Goal: Task Accomplishment & Management: Manage account settings

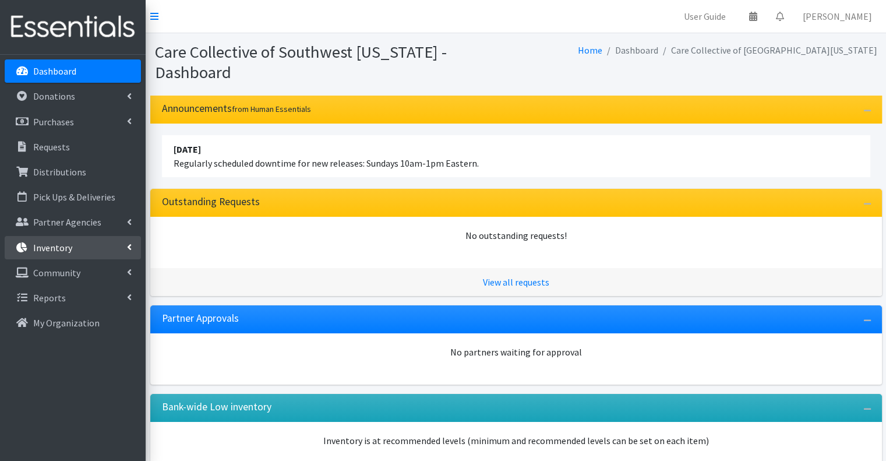
click at [93, 246] on link "Inventory" at bounding box center [73, 247] width 136 height 23
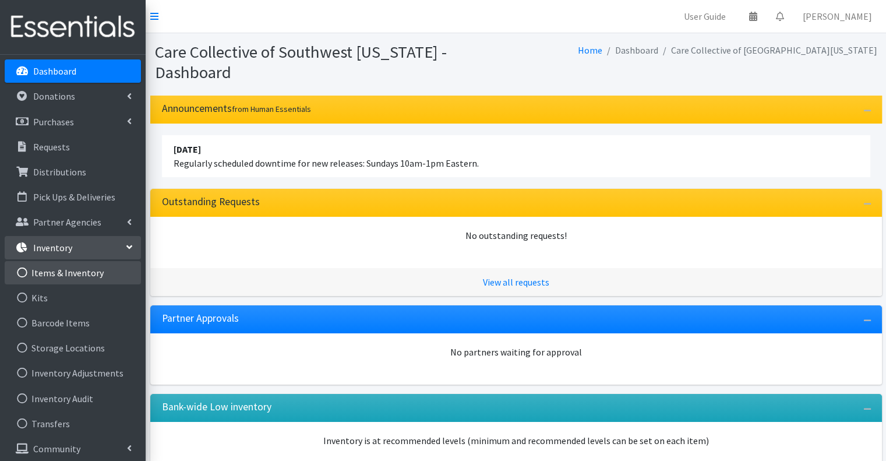
click at [97, 272] on link "Items & Inventory" at bounding box center [73, 272] width 136 height 23
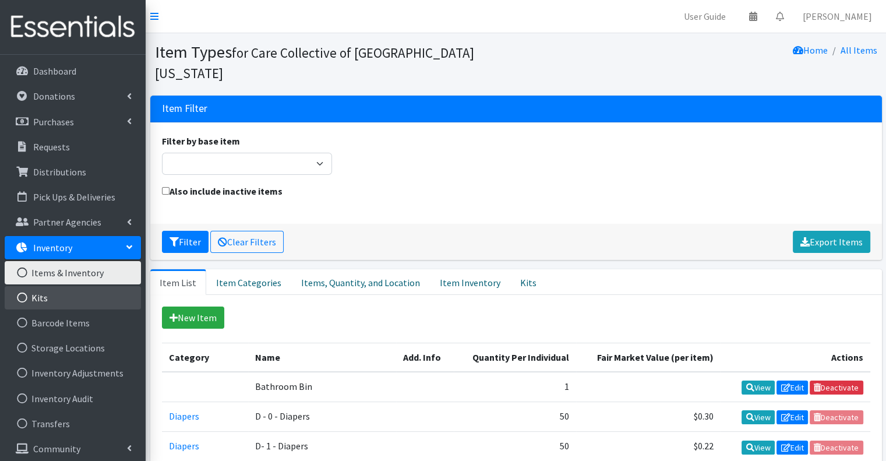
click at [95, 294] on link "Kits" at bounding box center [73, 297] width 136 height 23
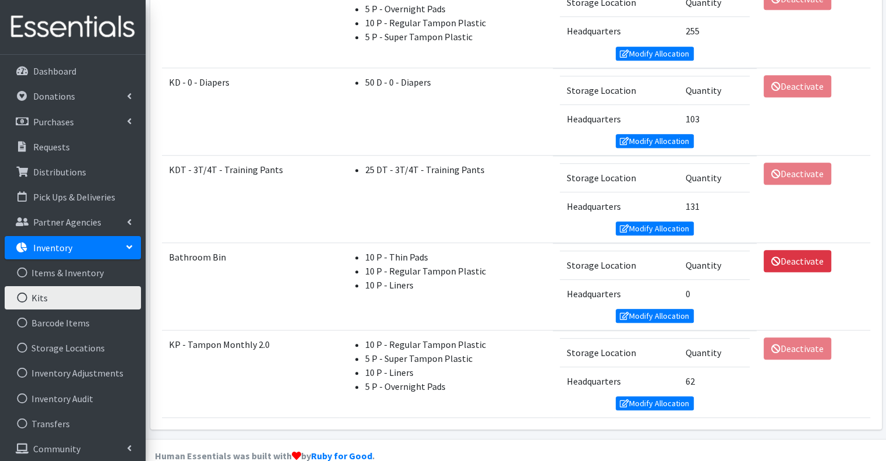
scroll to position [905, 0]
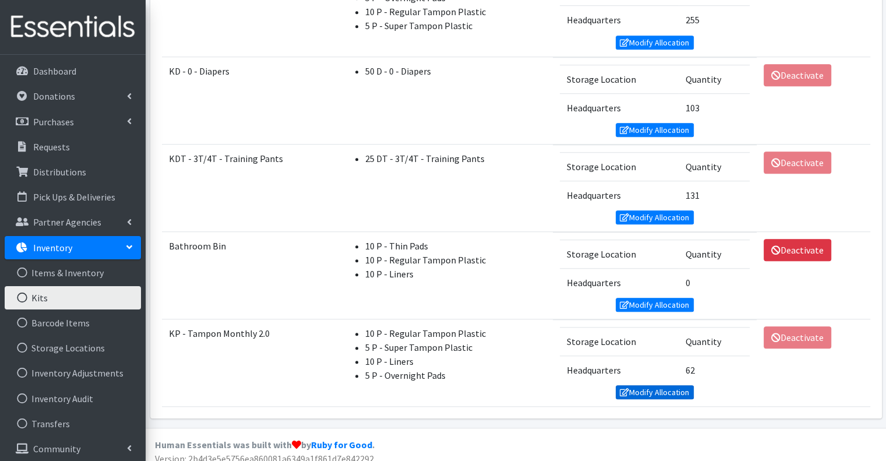
click at [653, 385] on link "Modify Allocation" at bounding box center [655, 392] width 78 height 14
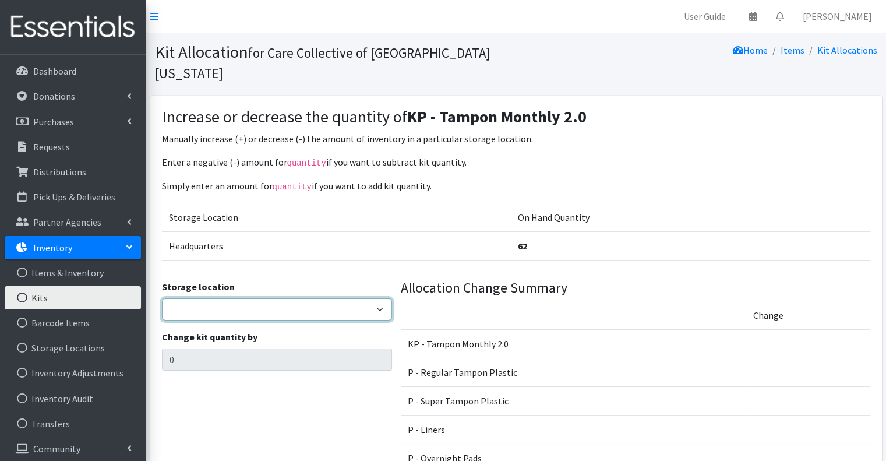
click at [278, 298] on select "Headquarters" at bounding box center [277, 309] width 230 height 22
select select "491"
click at [162, 298] on select "Headquarters" at bounding box center [277, 309] width 230 height 22
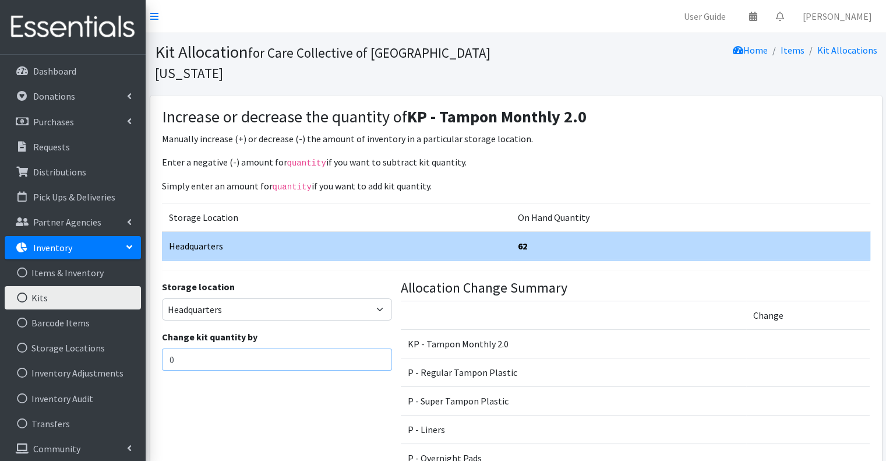
click at [260, 348] on input "0" at bounding box center [277, 359] width 230 height 22
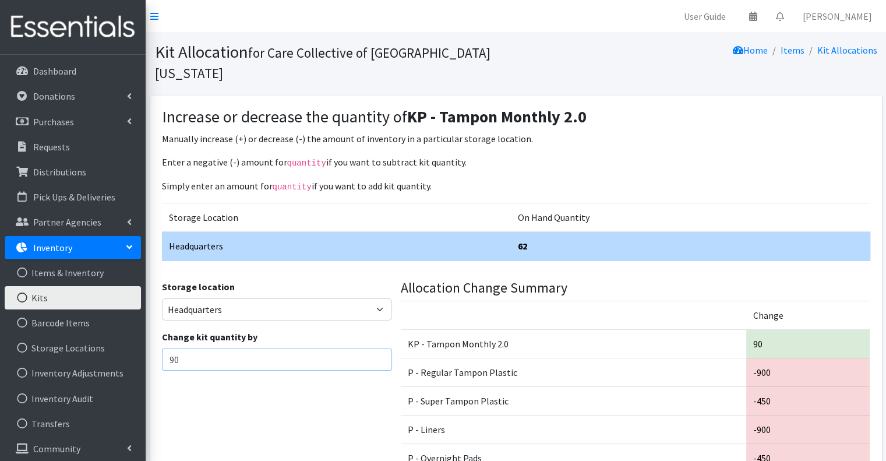
type input "90"
click at [313, 400] on div "Storage location Headquarters Change kit quantity by 90" at bounding box center [276, 381] width 239 height 203
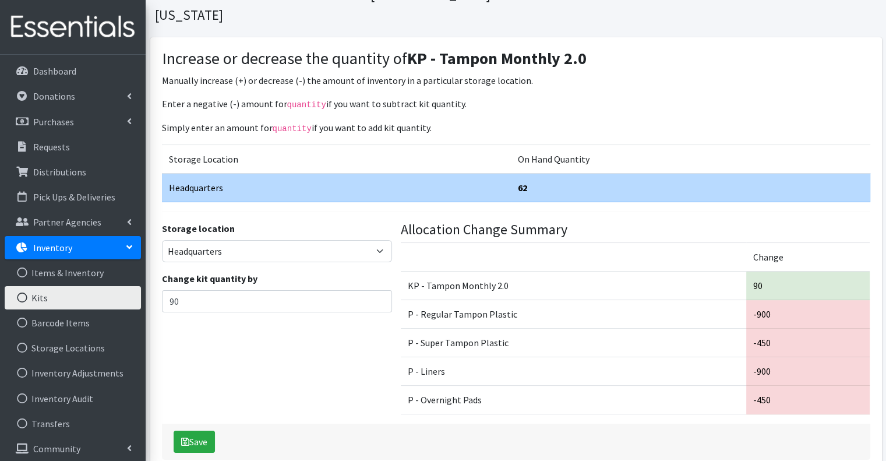
scroll to position [99, 0]
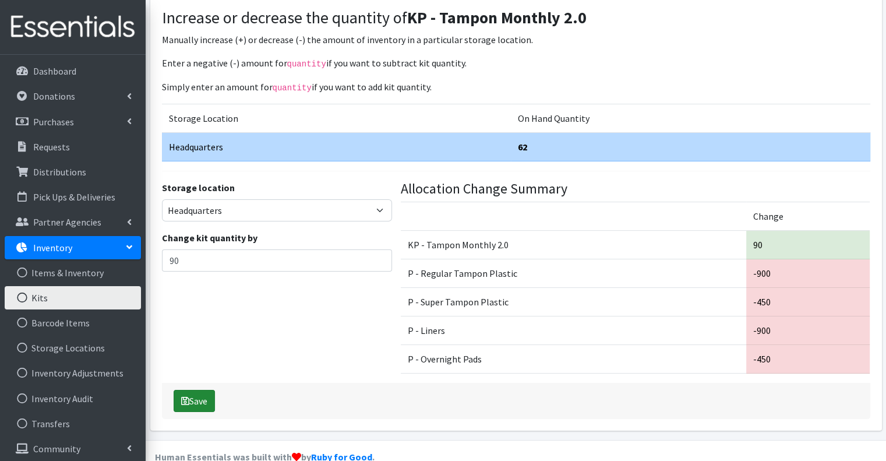
click at [207, 390] on button "Save" at bounding box center [194, 401] width 41 height 22
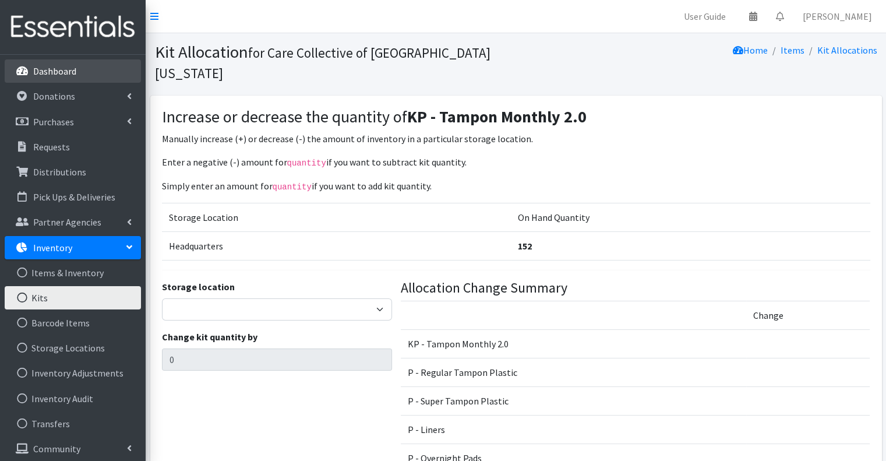
click at [104, 70] on link "Dashboard" at bounding box center [73, 70] width 136 height 23
